Goal: Navigation & Orientation: Find specific page/section

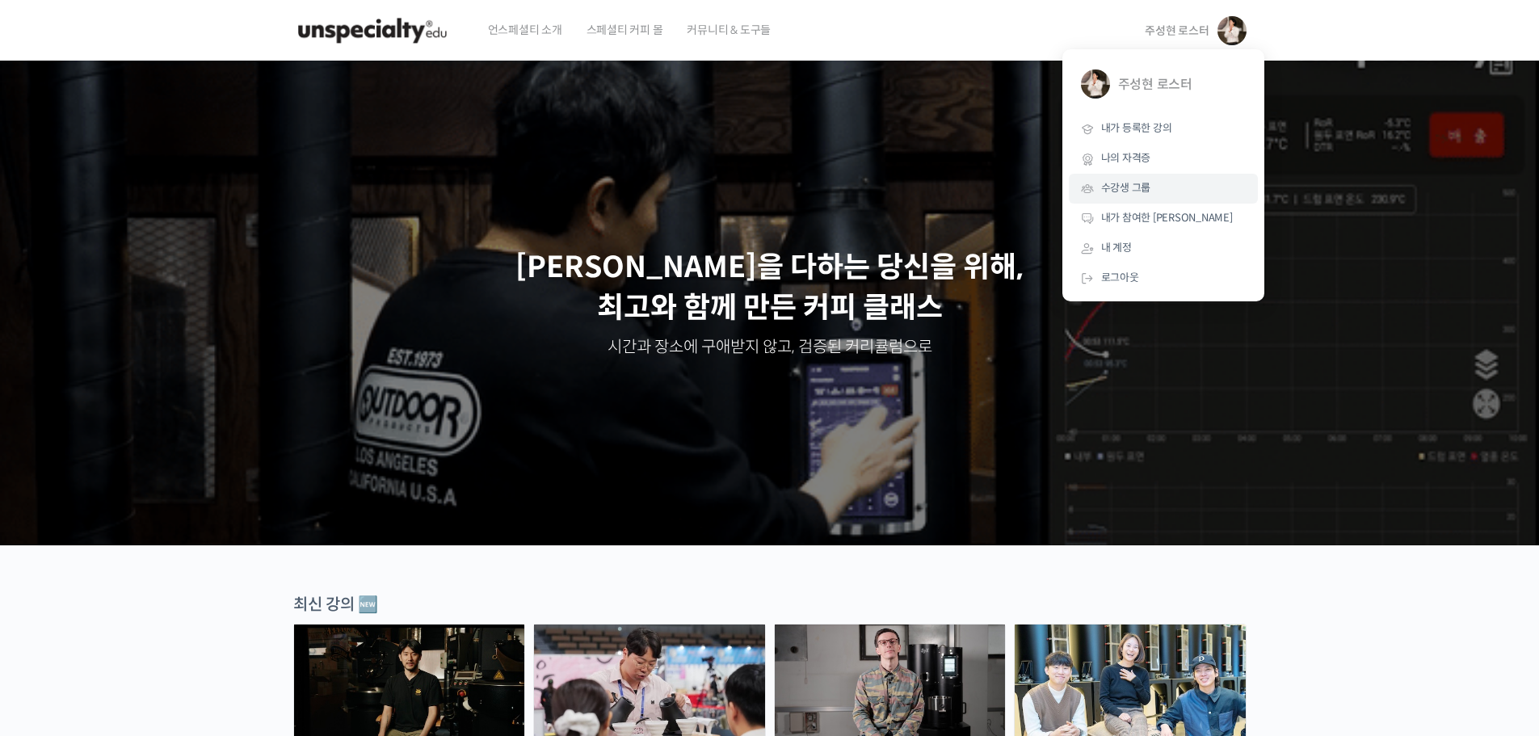
click at [1118, 184] on span "수강생 그룹" at bounding box center [1126, 188] width 50 height 14
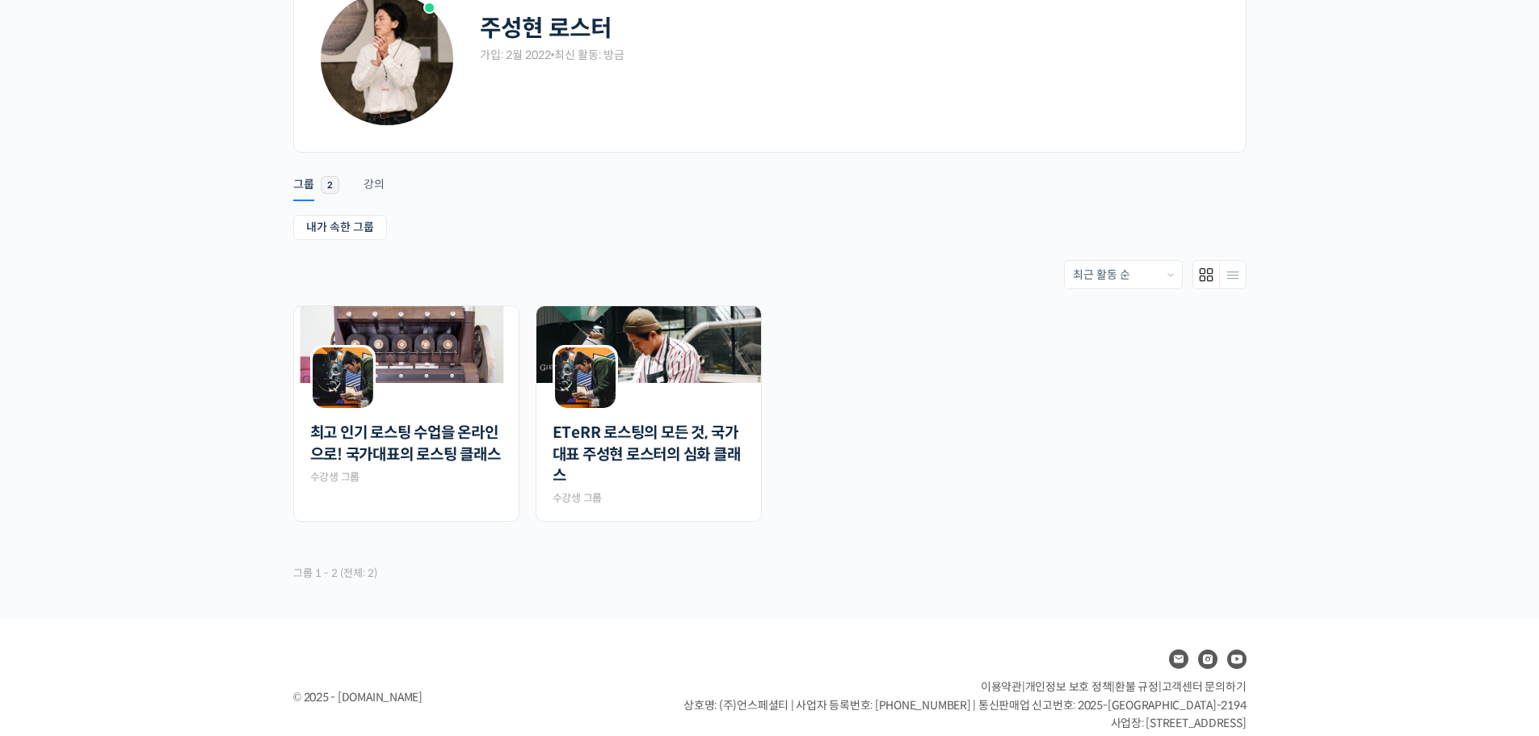
scroll to position [147, 0]
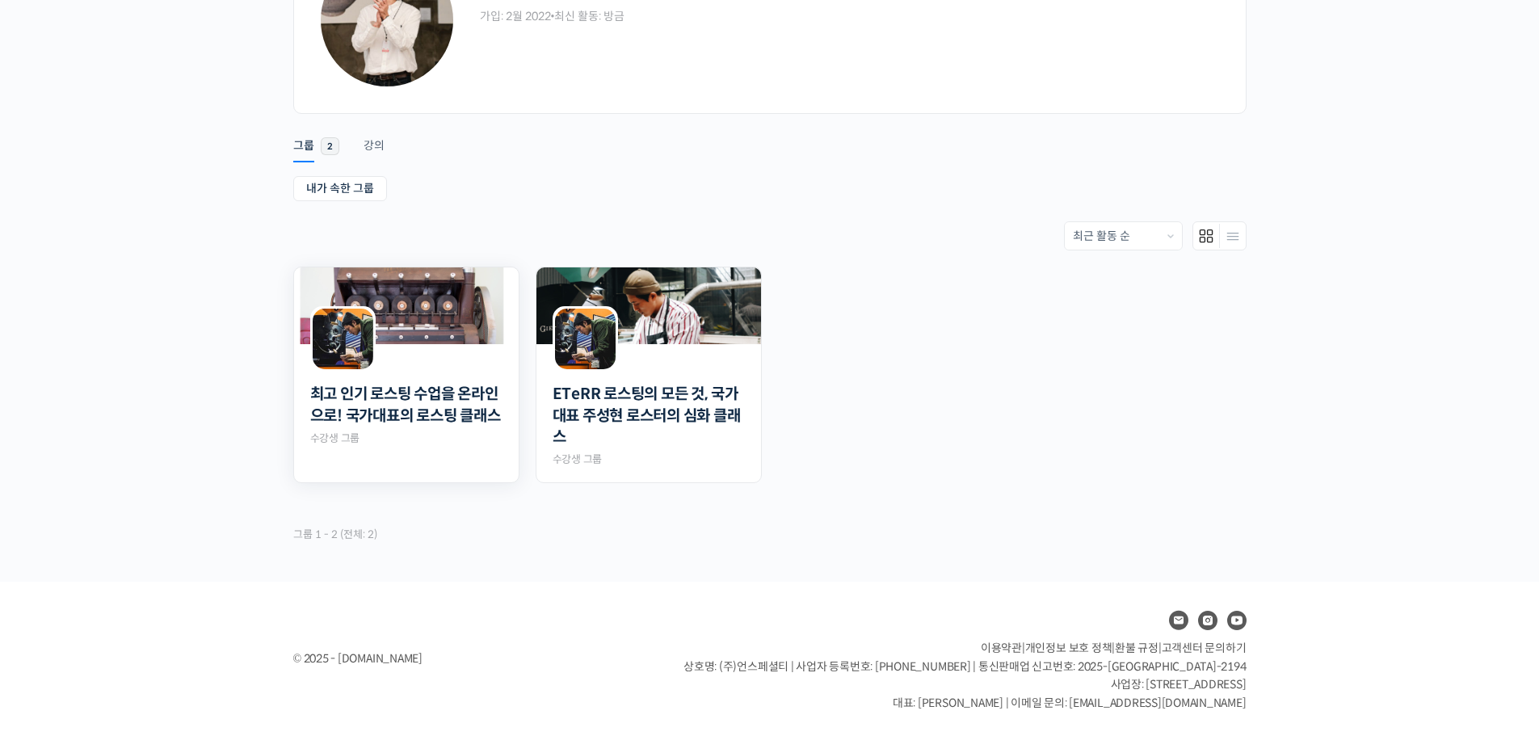
click at [405, 381] on div "최고 인기 로스팅 수업을 온라인으로! 국가대표의 로스팅 클래스 Private 수강생 그룹" at bounding box center [406, 409] width 192 height 74
click at [415, 422] on link "최고 인기 로스팅 수업을 온라인으로! 국가대표의 로스팅 클래스" at bounding box center [406, 405] width 192 height 43
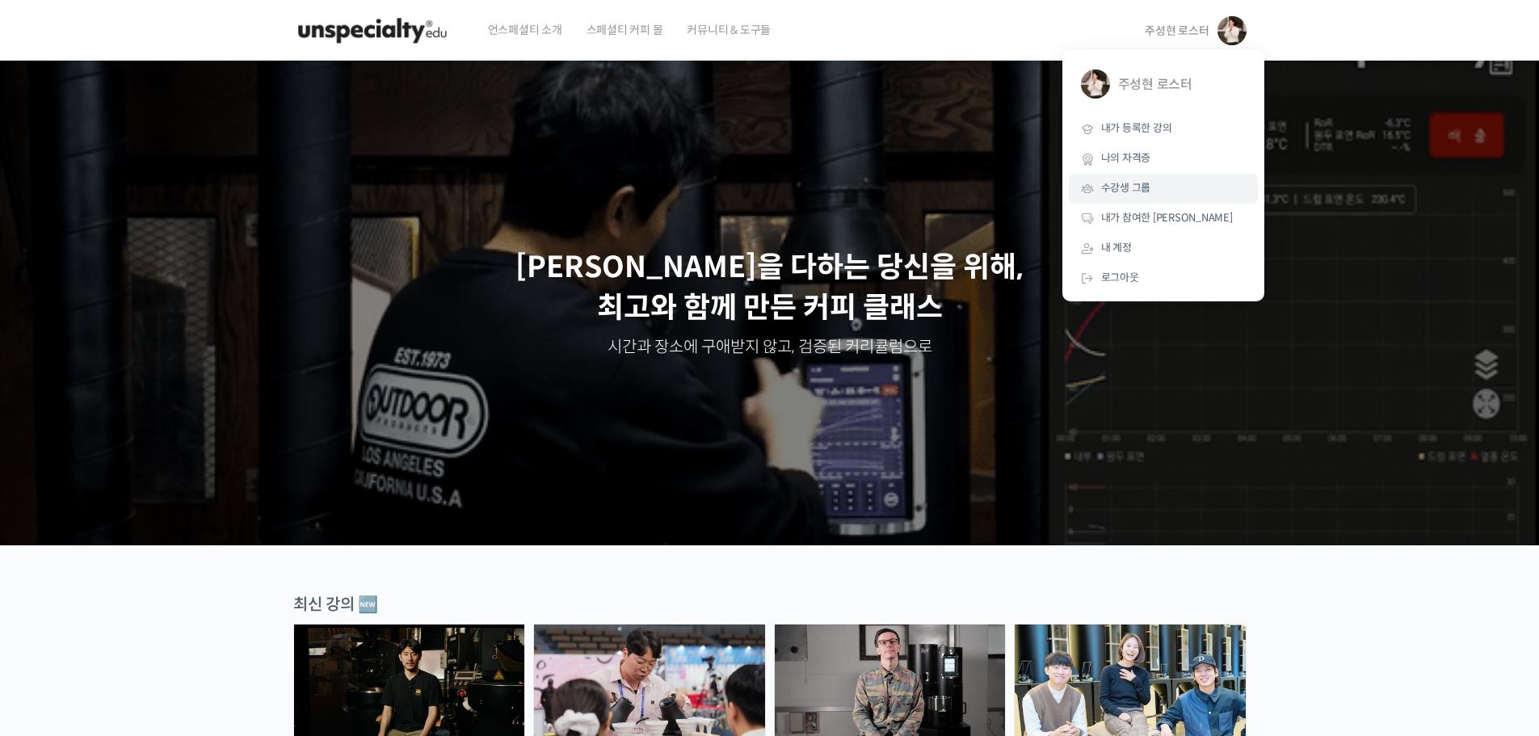
click at [1126, 186] on span "수강생 그룹" at bounding box center [1126, 188] width 50 height 14
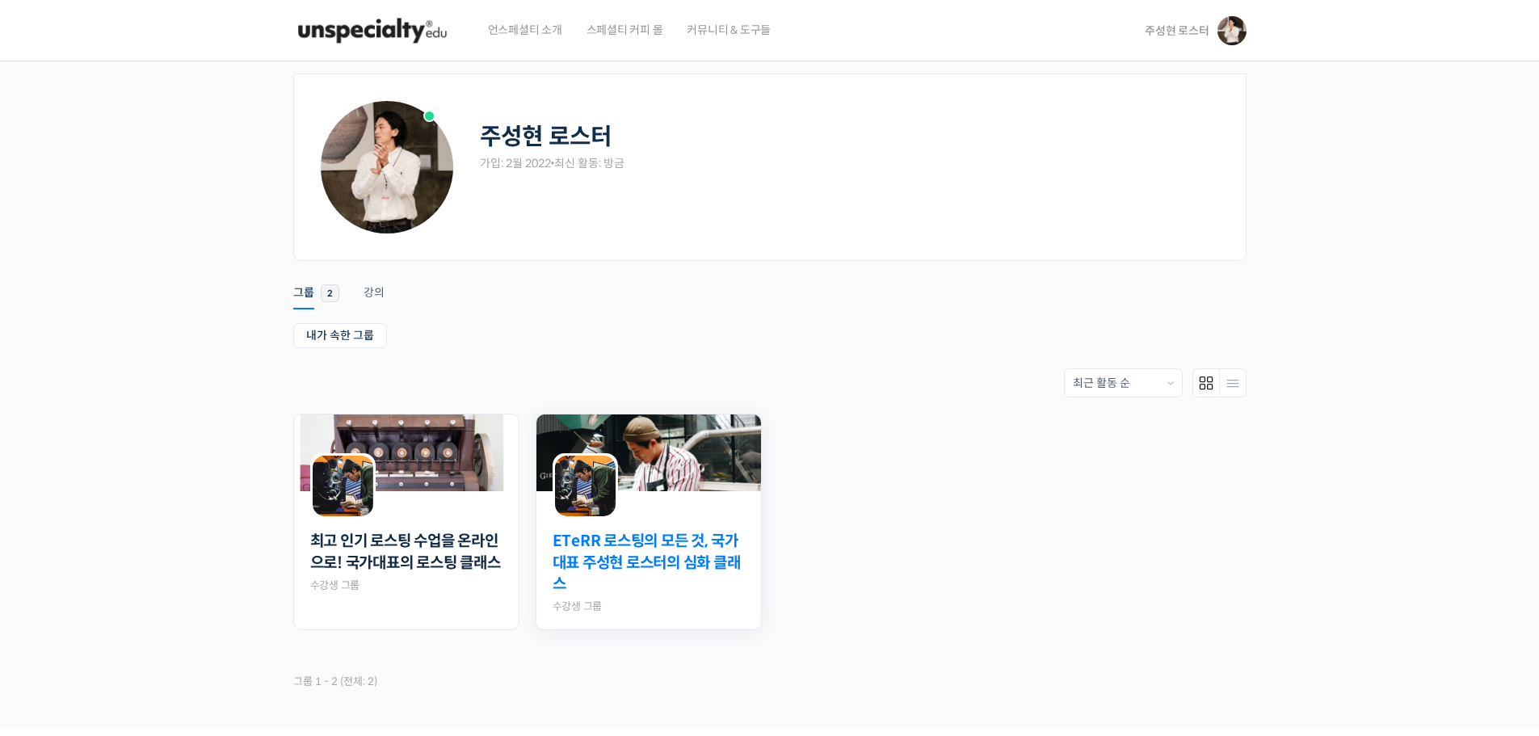
click at [665, 575] on link "ETeRR 로스팅의 모든 것, 국가대표 주성현 로스터의 심화 클래스" at bounding box center [649, 563] width 192 height 65
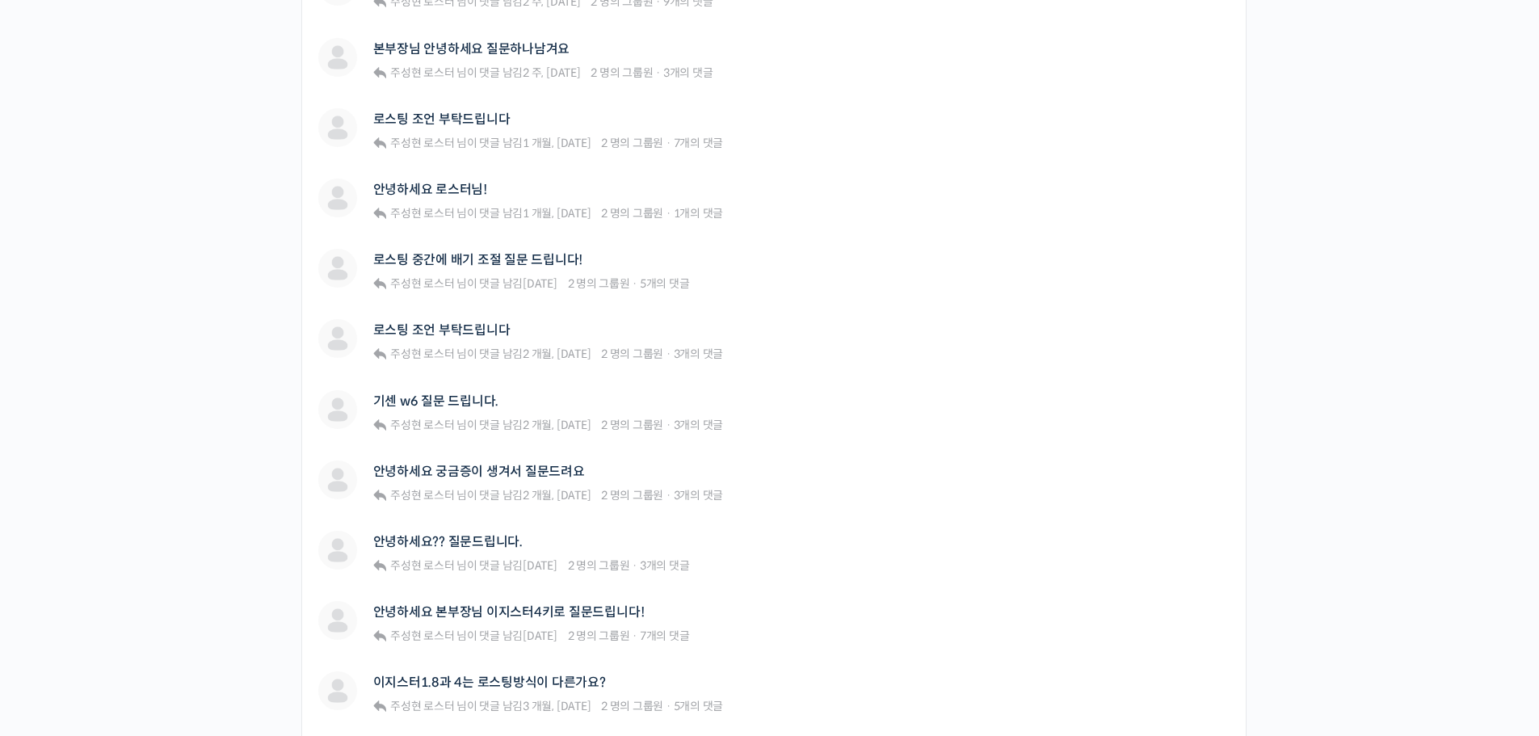
scroll to position [323, 0]
